Goal: Check status: Check status

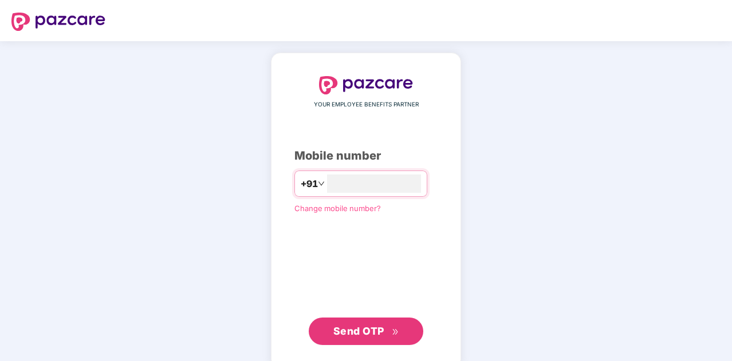
type input "**********"
click at [368, 330] on span "Send OTP" at bounding box center [358, 330] width 51 height 12
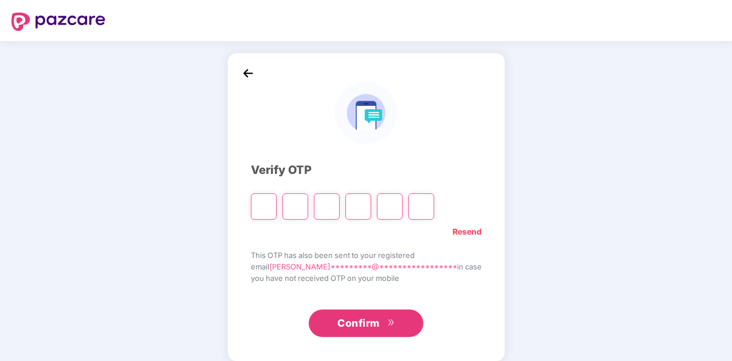
type input "*"
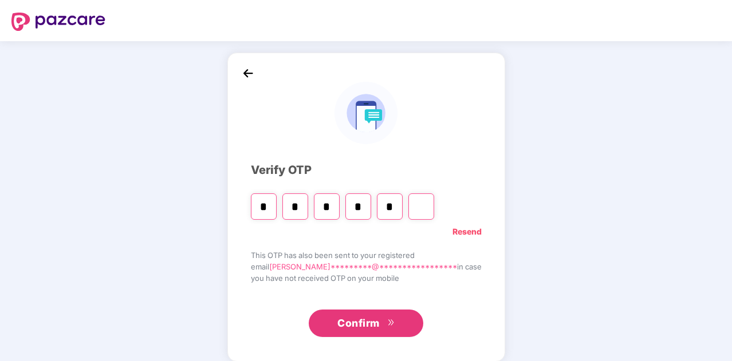
type input "*"
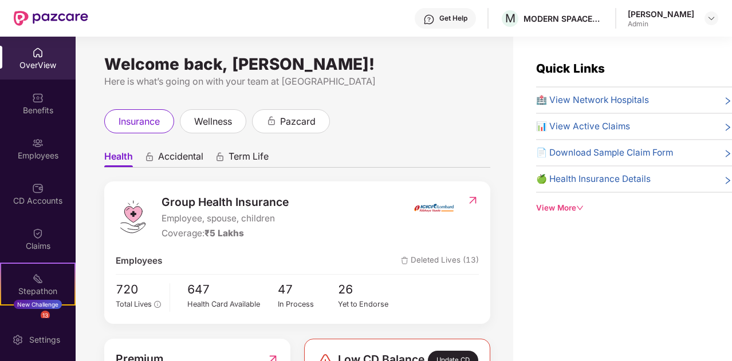
click at [443, 119] on div "insurance wellness pazcard" at bounding box center [297, 121] width 386 height 24
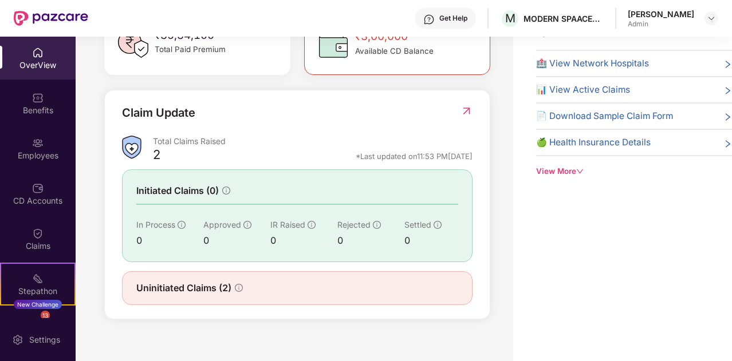
scroll to position [303, 0]
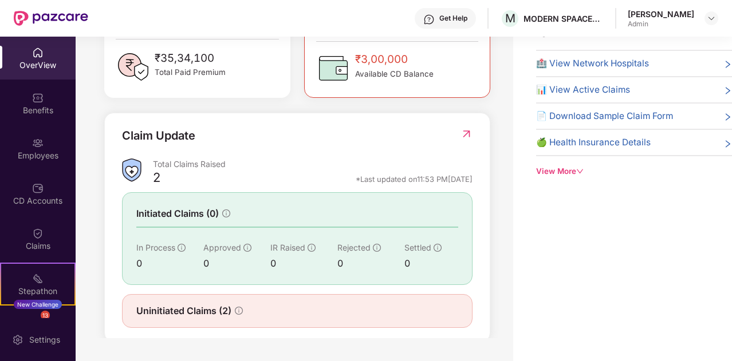
click at [471, 140] on img at bounding box center [466, 133] width 12 height 11
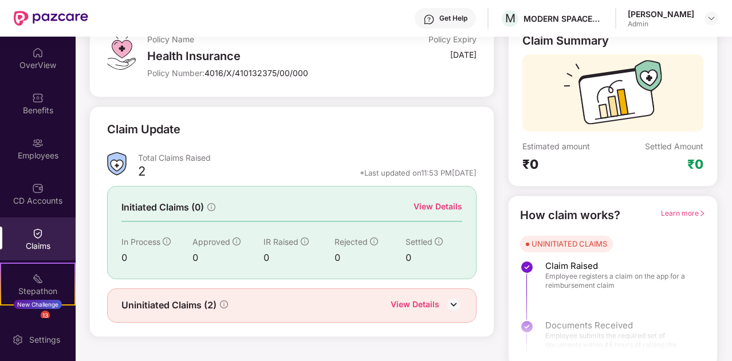
scroll to position [86, 0]
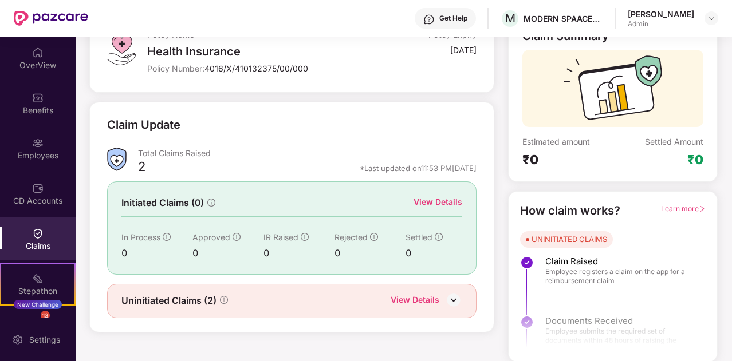
click at [440, 297] on div "View Details" at bounding box center [426, 301] width 72 height 15
click at [455, 298] on img at bounding box center [453, 299] width 17 height 17
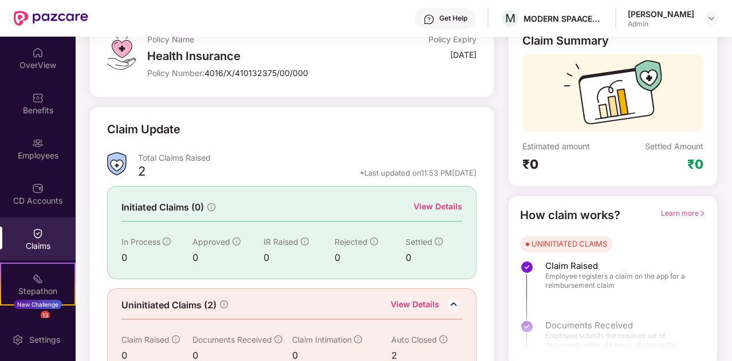
scroll to position [0, 0]
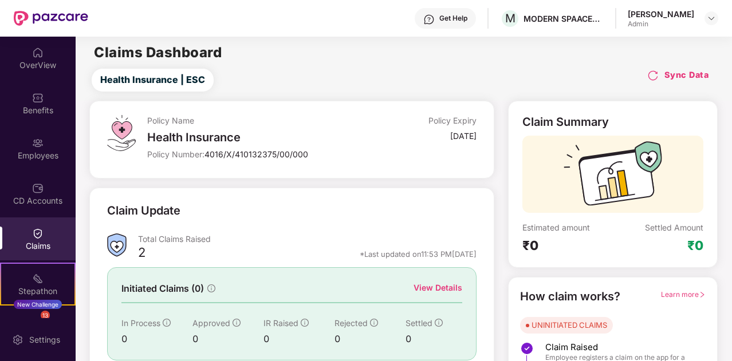
click at [45, 238] on div "Claims" at bounding box center [38, 239] width 76 height 43
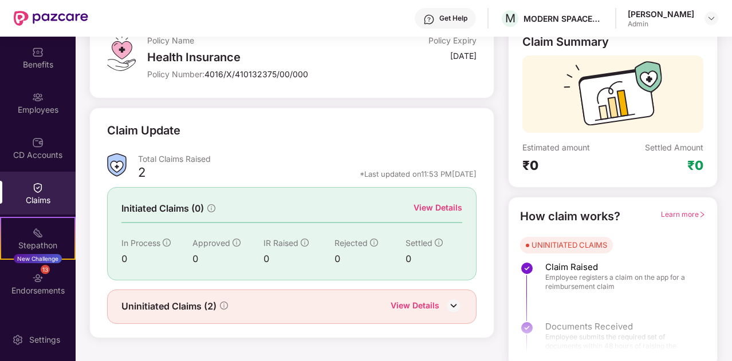
scroll to position [86, 0]
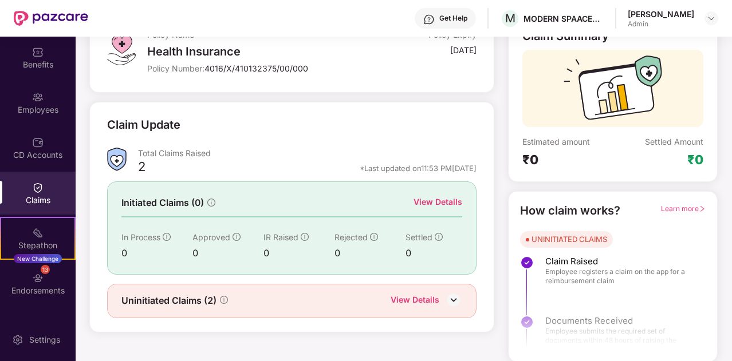
click at [445, 301] on img at bounding box center [453, 299] width 17 height 17
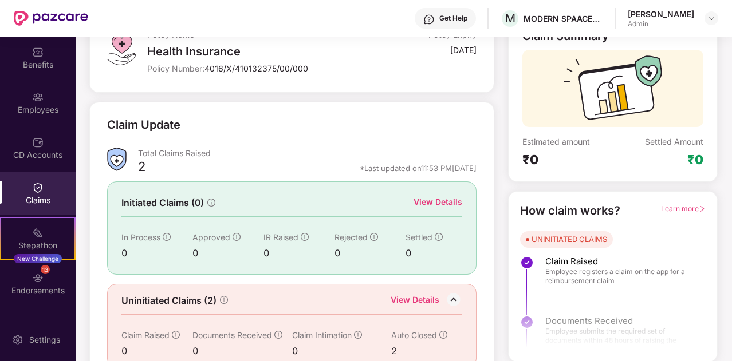
scroll to position [104, 0]
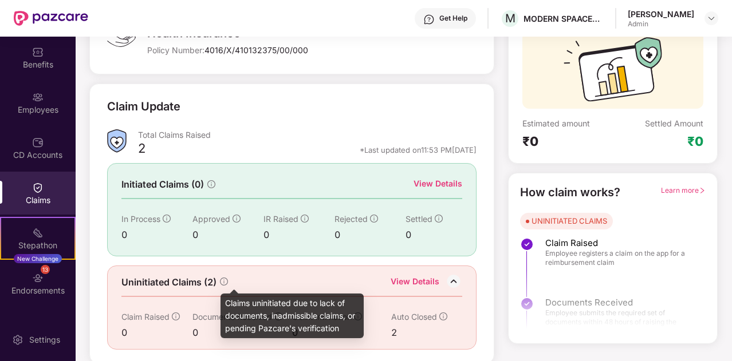
click at [227, 278] on icon "info-circle" at bounding box center [224, 282] width 8 height 8
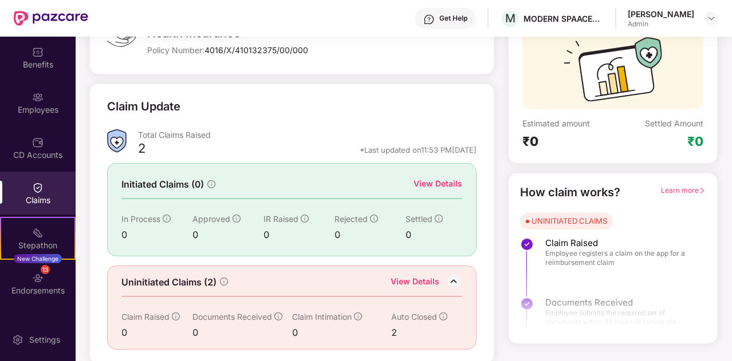
click at [449, 111] on div "Claim Update" at bounding box center [291, 113] width 369 height 31
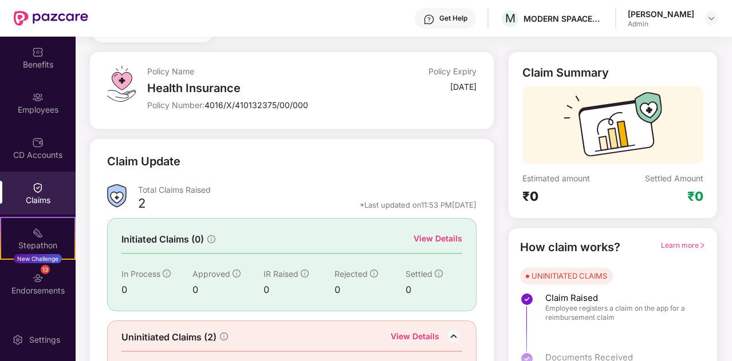
scroll to position [0, 0]
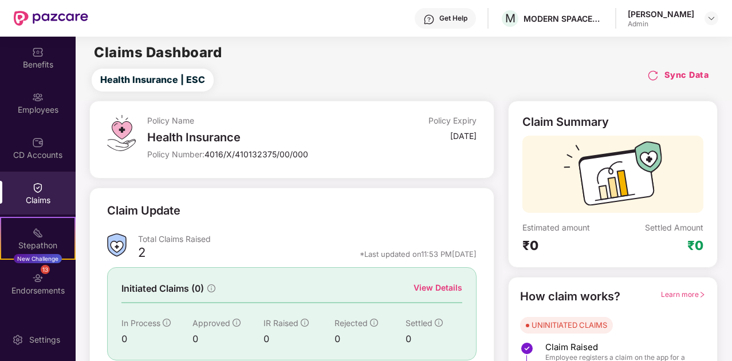
click at [653, 73] on img at bounding box center [652, 75] width 11 height 11
click at [318, 188] on div "Claim Update Total Claims Raised 9 *Last updated on 01:35 PM[DATE] Initiated Cl…" at bounding box center [291, 328] width 405 height 281
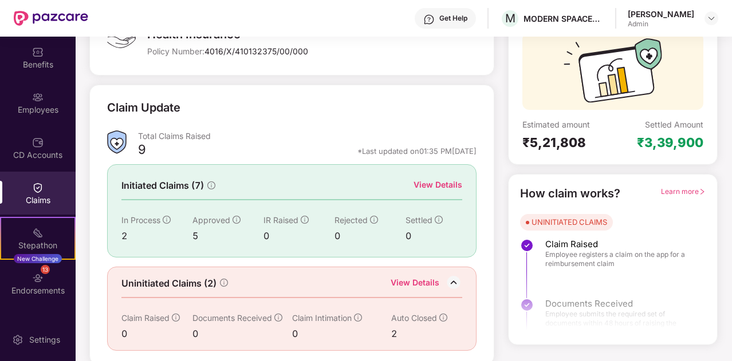
scroll to position [104, 0]
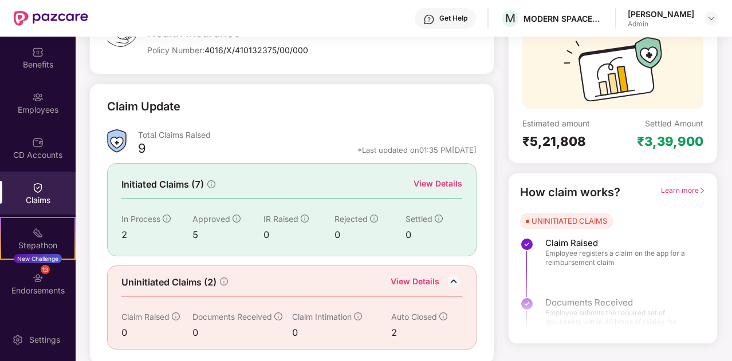
click at [449, 180] on div "View Details" at bounding box center [437, 183] width 49 height 13
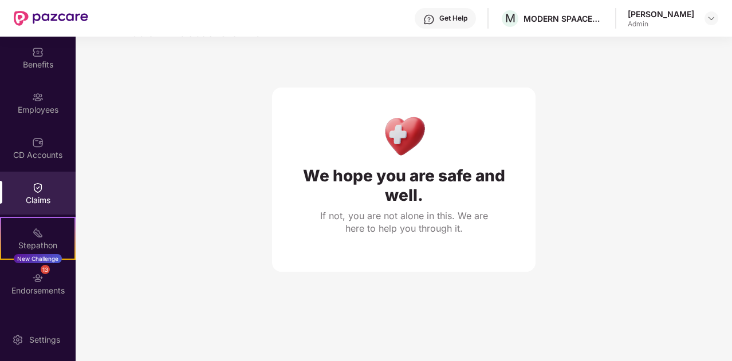
scroll to position [37, 0]
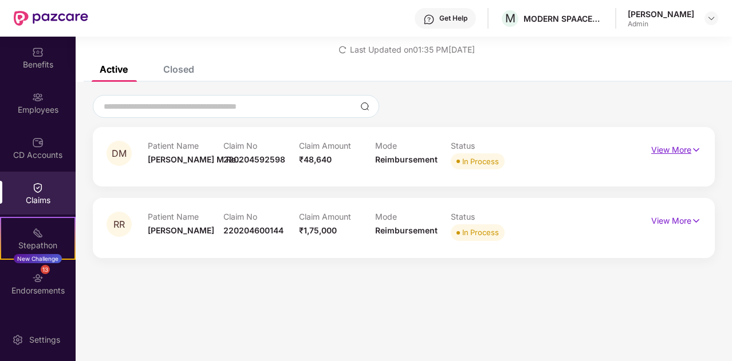
click at [677, 148] on p "View More" at bounding box center [676, 148] width 50 height 15
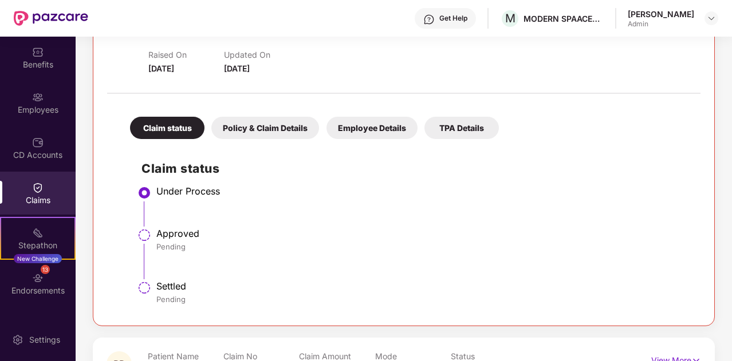
scroll to position [218, 0]
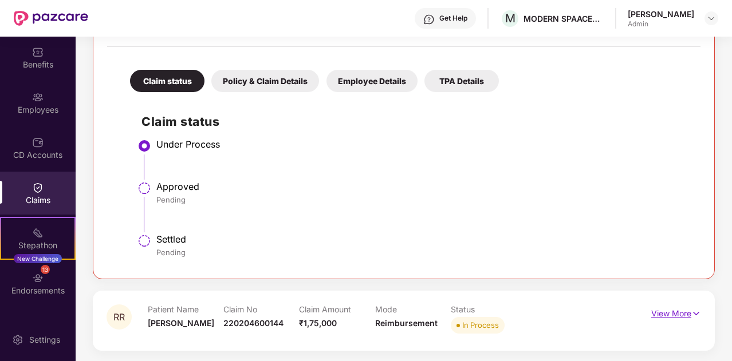
click at [672, 310] on p "View More" at bounding box center [676, 312] width 50 height 15
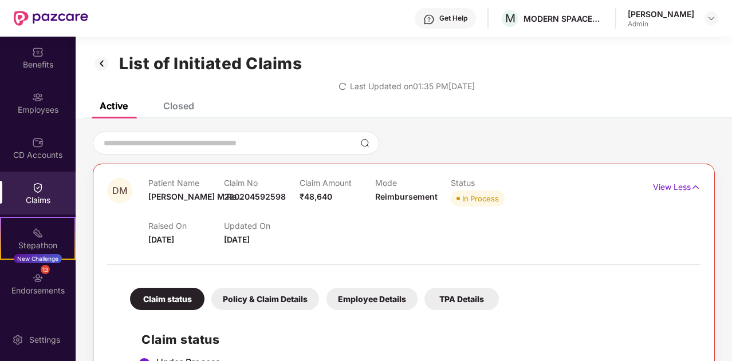
scroll to position [0, 0]
click at [44, 195] on div "Claims" at bounding box center [38, 200] width 76 height 11
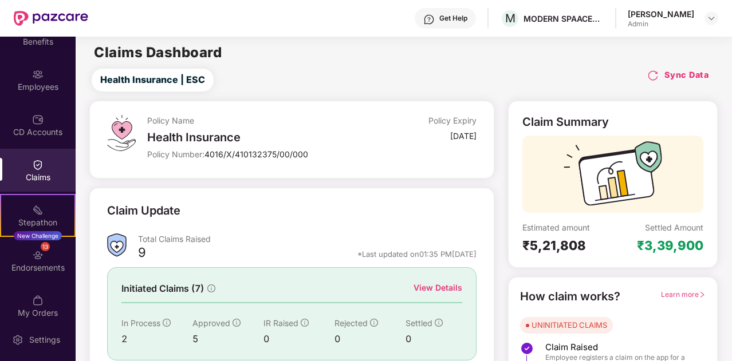
scroll to position [92, 0]
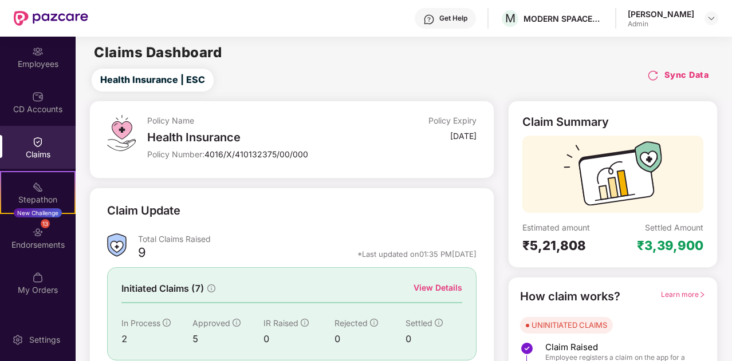
click at [367, 138] on div "Policy Name Health Insurance Policy Number: 4016/X/410132375/00/000 Policy Expi…" at bounding box center [311, 139] width 329 height 49
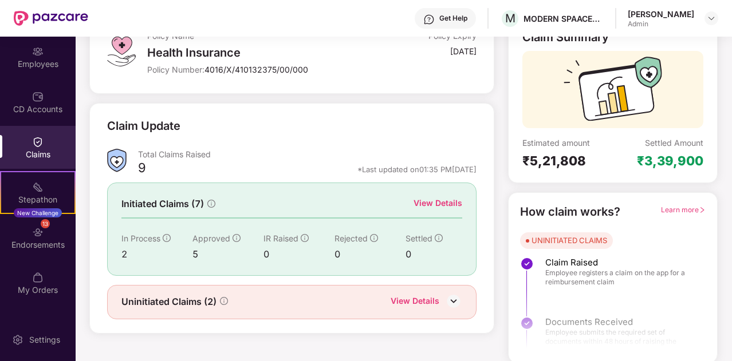
scroll to position [86, 0]
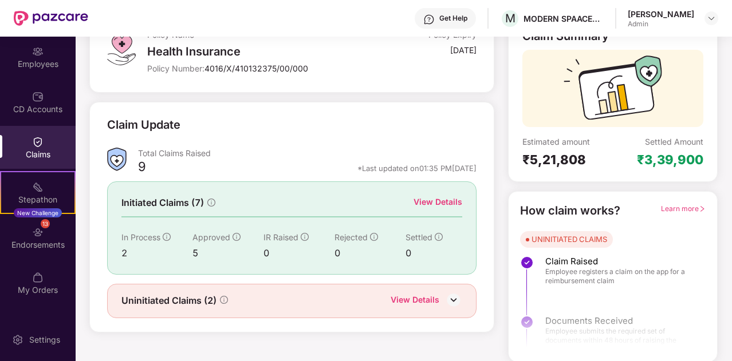
click at [443, 206] on div "View Details" at bounding box center [437, 202] width 49 height 13
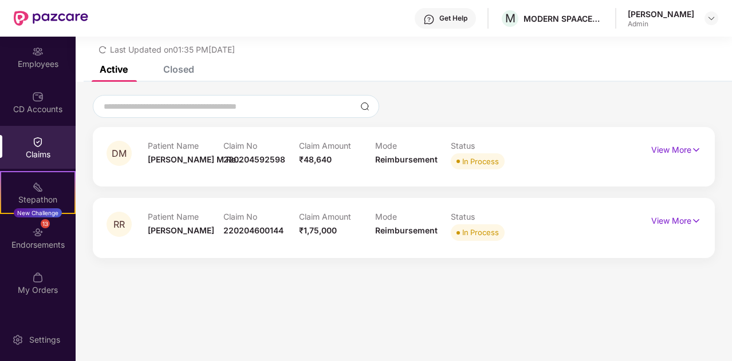
click at [179, 72] on div "Closed" at bounding box center [178, 69] width 31 height 11
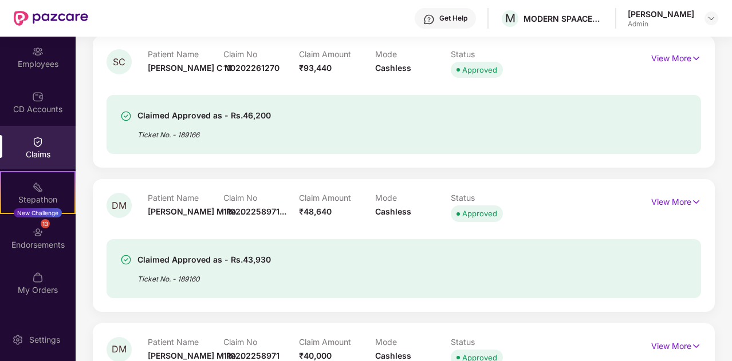
scroll to position [151, 0]
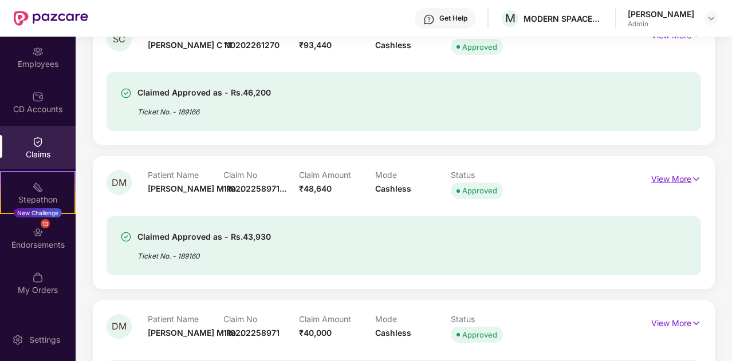
click at [664, 178] on p "View More" at bounding box center [676, 177] width 50 height 15
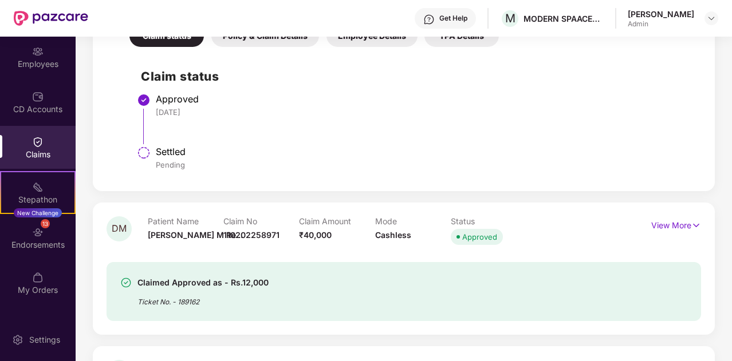
scroll to position [518, 0]
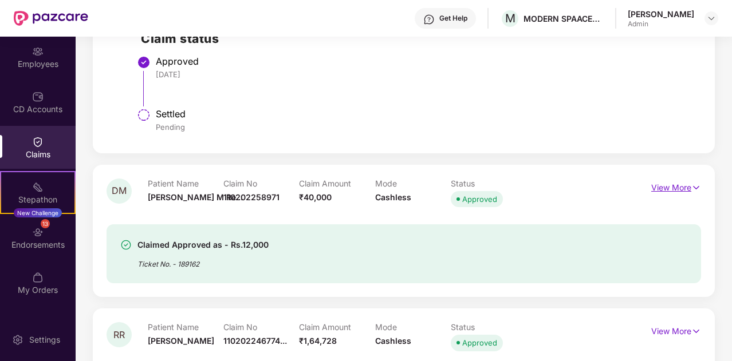
click at [666, 183] on p "View More" at bounding box center [676, 186] width 50 height 15
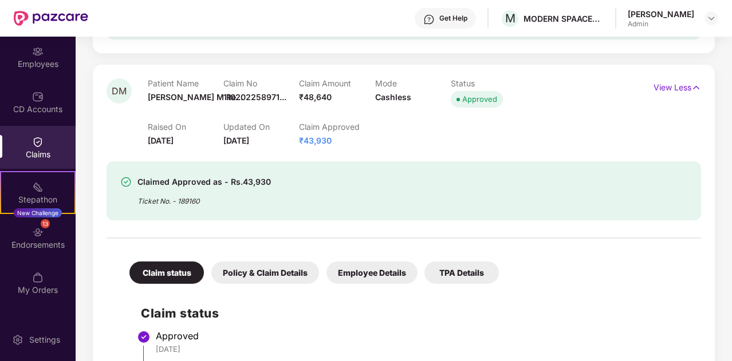
scroll to position [266, 0]
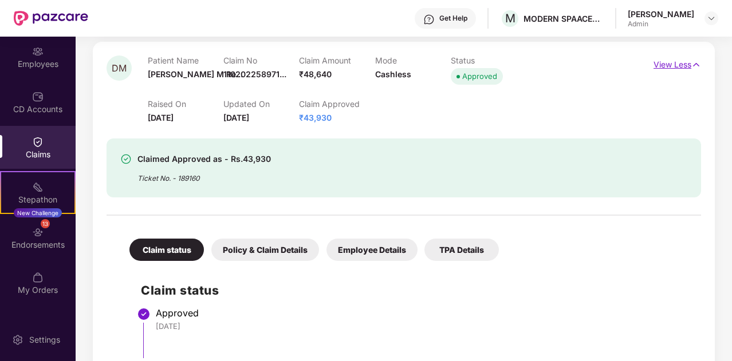
click at [665, 67] on p "View Less" at bounding box center [677, 63] width 48 height 15
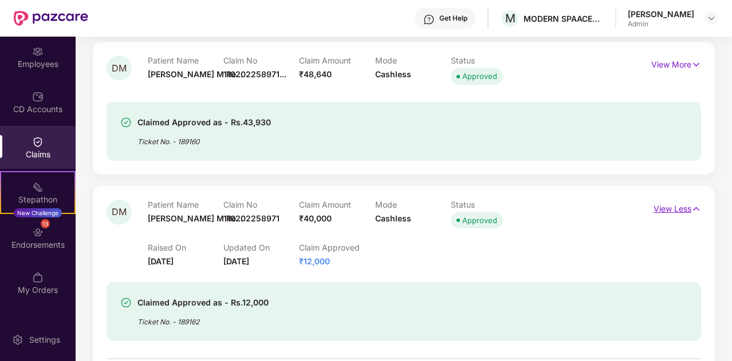
click at [674, 204] on p "View Less" at bounding box center [677, 207] width 48 height 15
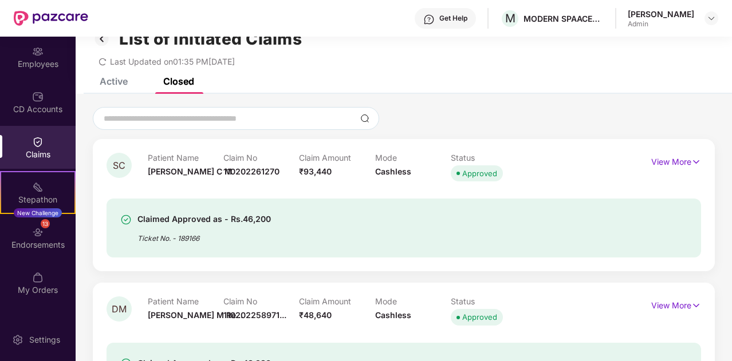
scroll to position [0, 0]
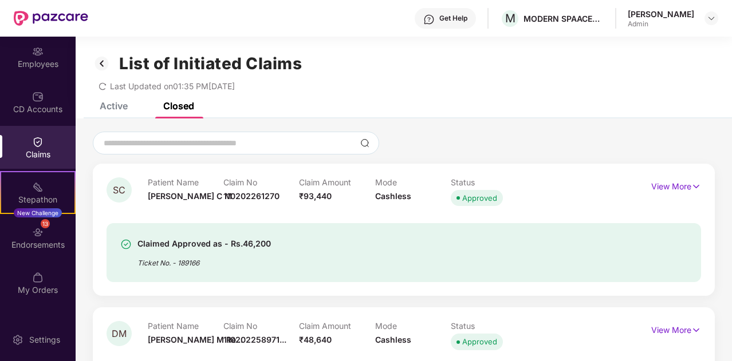
click at [33, 146] on img at bounding box center [37, 141] width 11 height 11
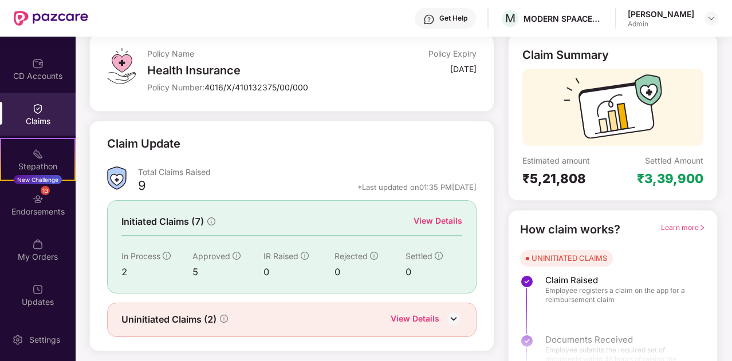
scroll to position [69, 0]
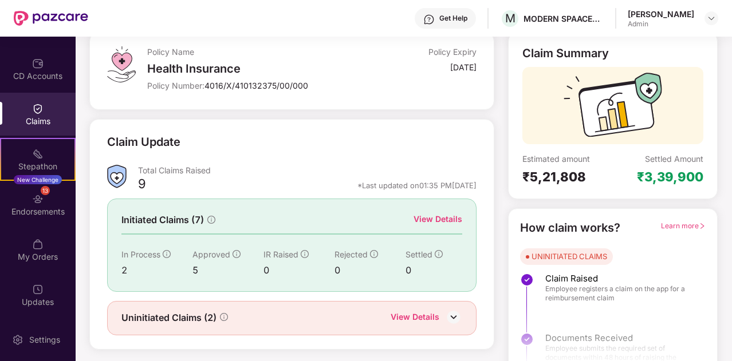
click at [457, 137] on div "Claim Update" at bounding box center [291, 148] width 369 height 31
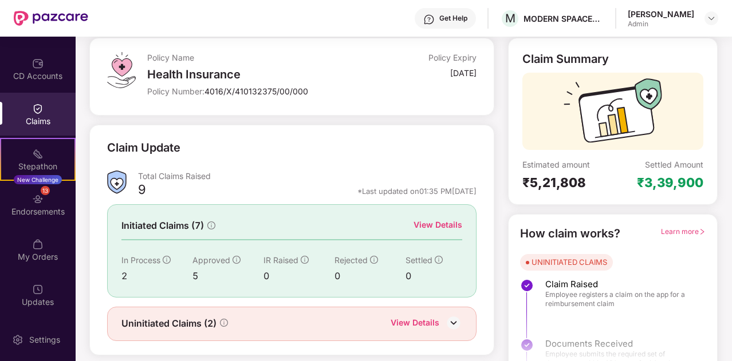
scroll to position [0, 0]
